Goal: Transaction & Acquisition: Purchase product/service

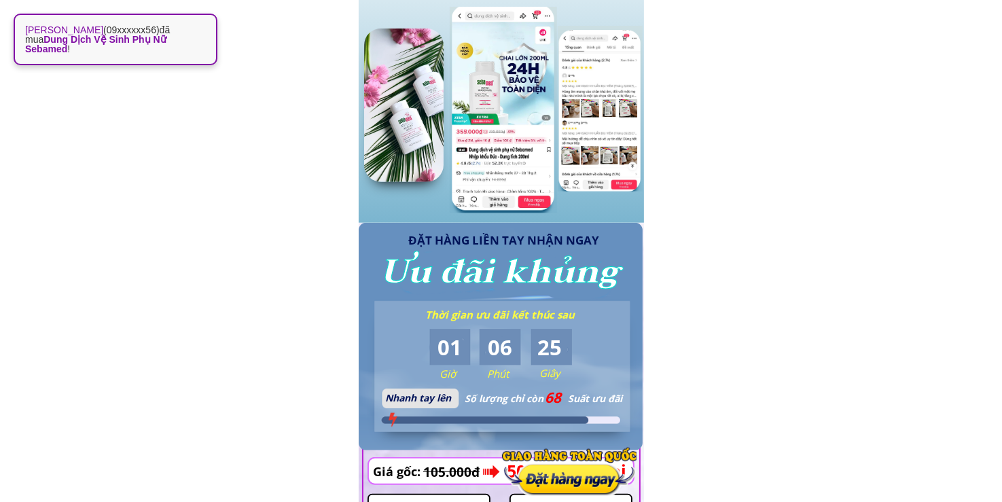
scroll to position [1267, 0]
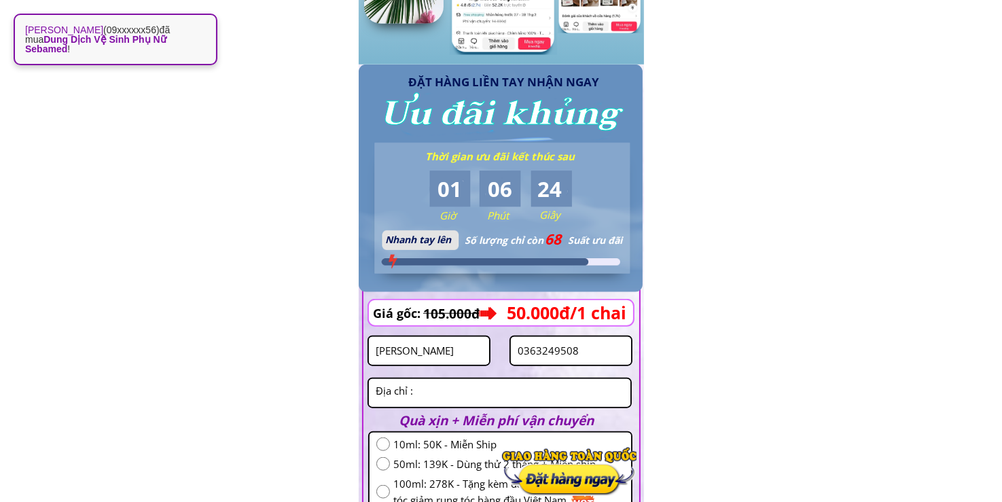
click at [435, 354] on input "[PERSON_NAME]" at bounding box center [428, 351] width 113 height 28
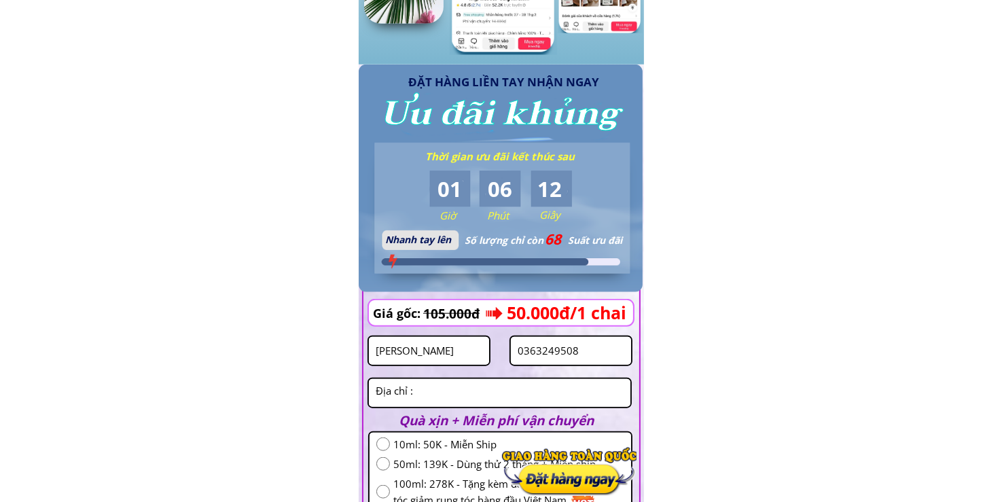
type input "[PERSON_NAME]"
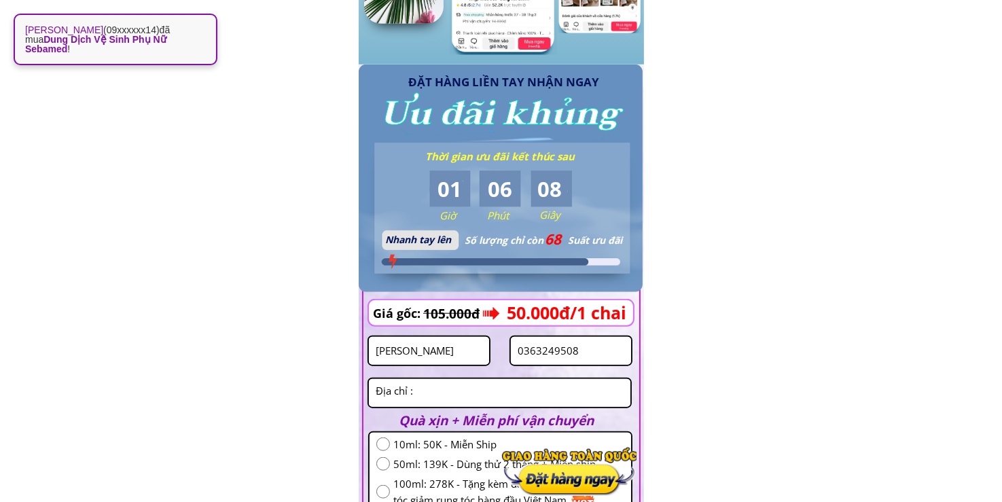
click at [595, 363] on input "0363249508" at bounding box center [570, 351] width 113 height 28
click at [596, 363] on input "0363249508" at bounding box center [570, 351] width 113 height 28
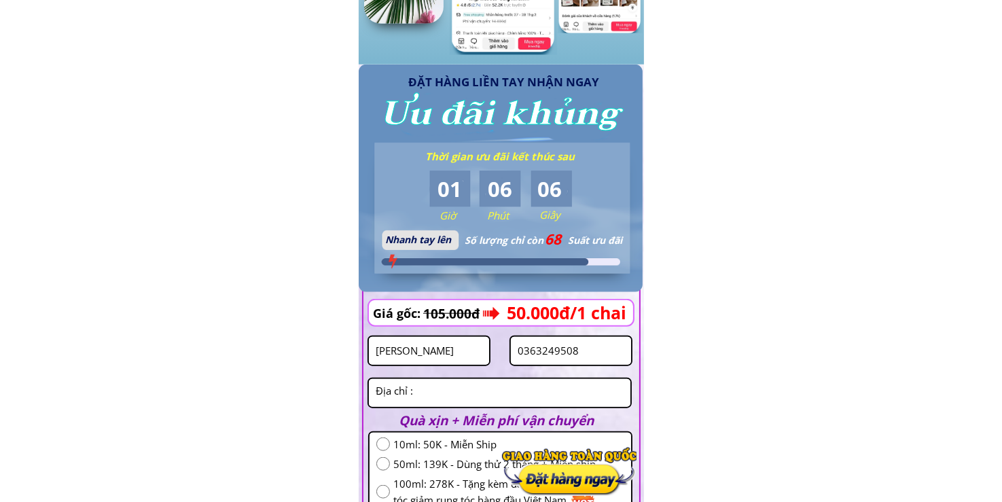
paste input "909512024"
type input "0909512024"
click at [448, 390] on textarea at bounding box center [499, 393] width 255 height 28
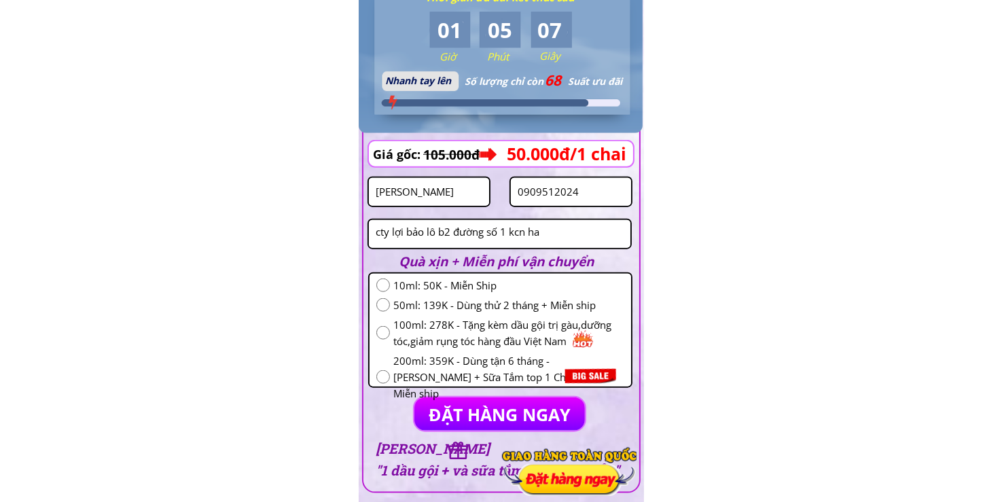
type textarea "cty lợi bảo lô b2 đường số 1 kcn ha"
click at [376, 370] on input "radio" at bounding box center [383, 377] width 14 height 14
radio input "true"
click at [424, 404] on p "ĐẶT HÀNG NGAY" at bounding box center [500, 413] width 172 height 33
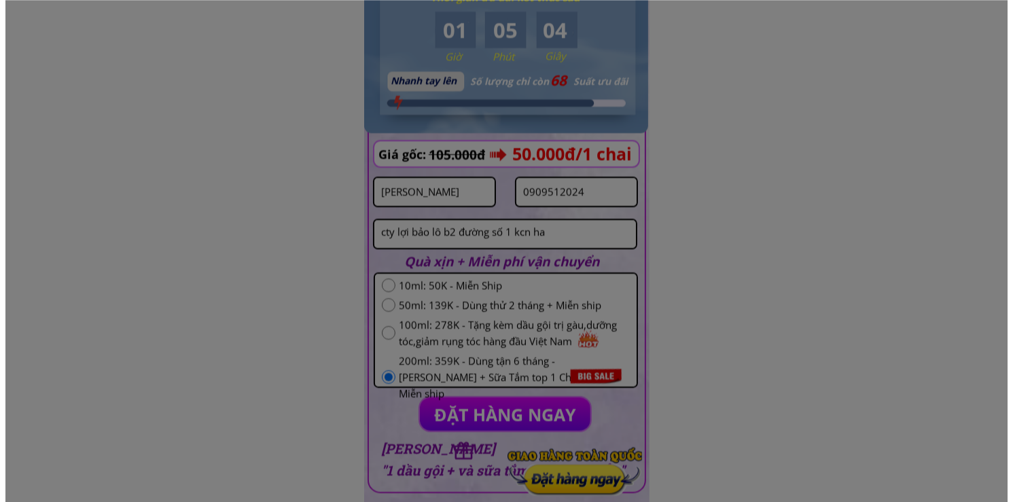
scroll to position [0, 0]
